Goal: Task Accomplishment & Management: Manage account settings

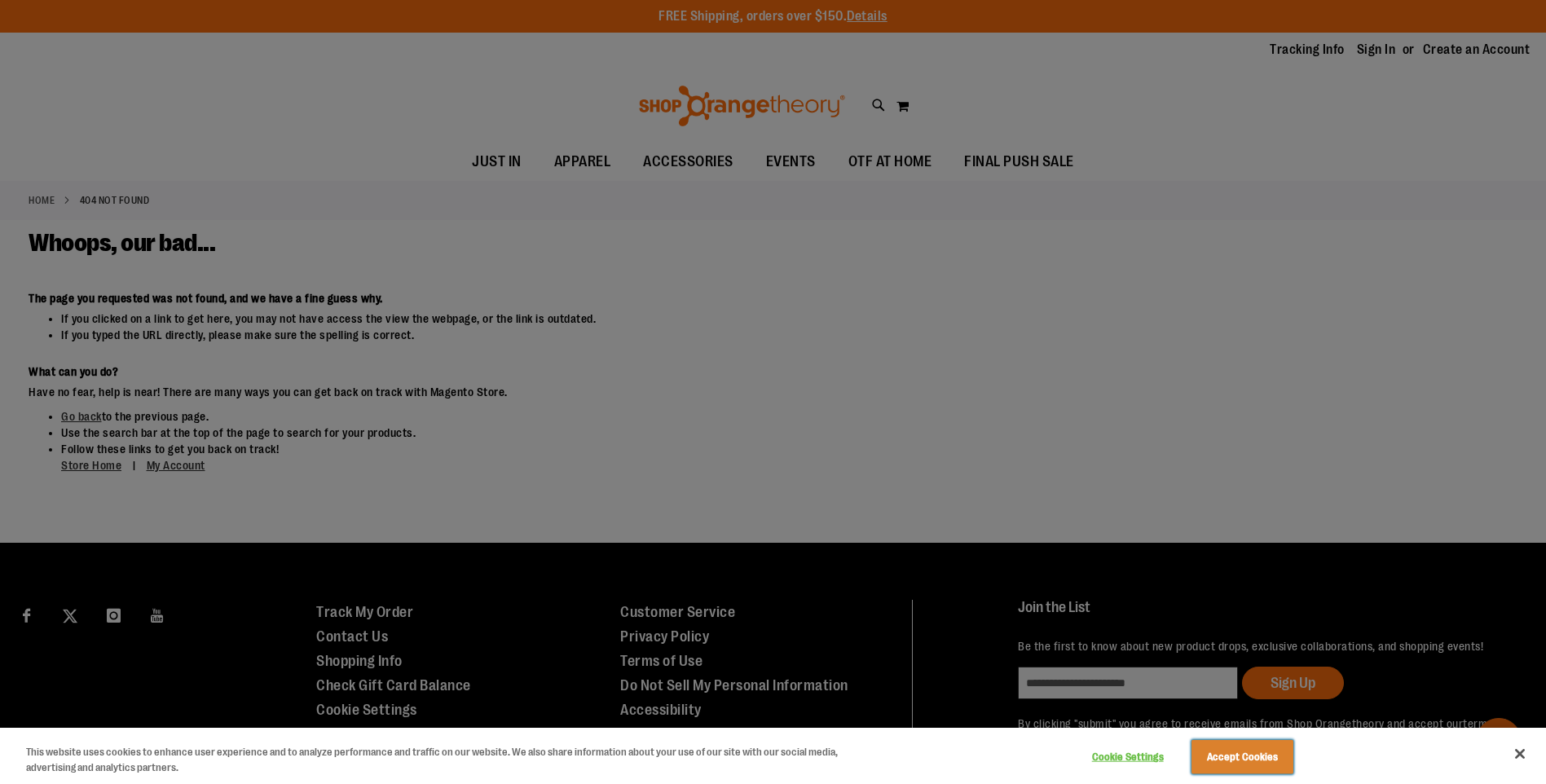
click at [1222, 748] on button "Accept Cookies" at bounding box center [1242, 757] width 102 height 34
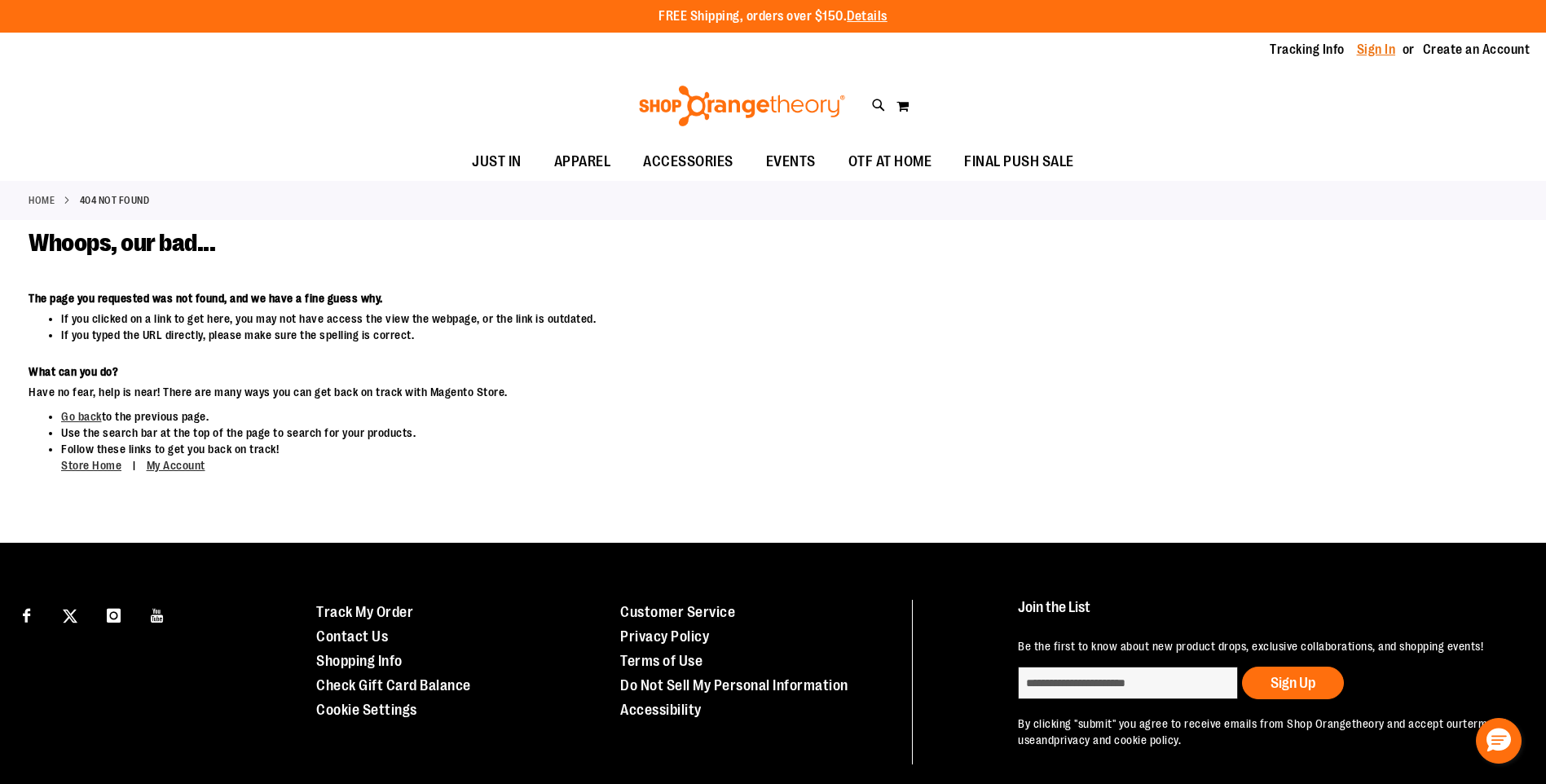
click at [1371, 44] on link "Sign In" at bounding box center [1377, 49] width 39 height 18
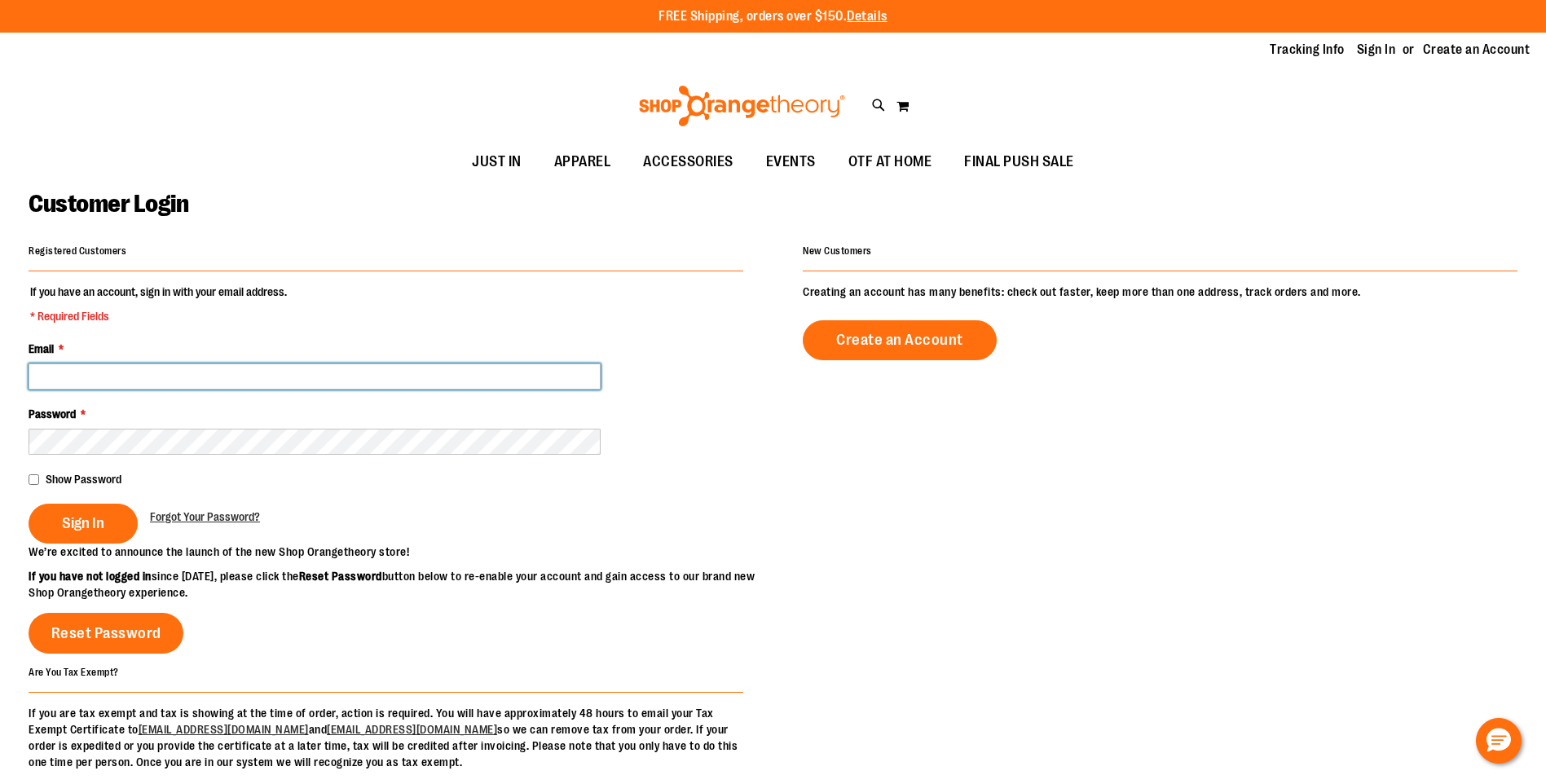
click at [250, 368] on input "Email *" at bounding box center [315, 377] width 573 height 26
type input "*"
